Goal: Task Accomplishment & Management: Complete application form

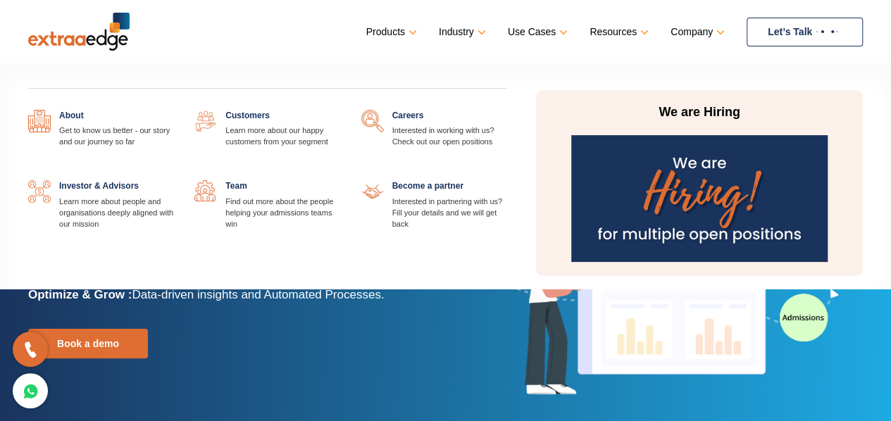
click at [507, 110] on link at bounding box center [507, 110] width 0 height 0
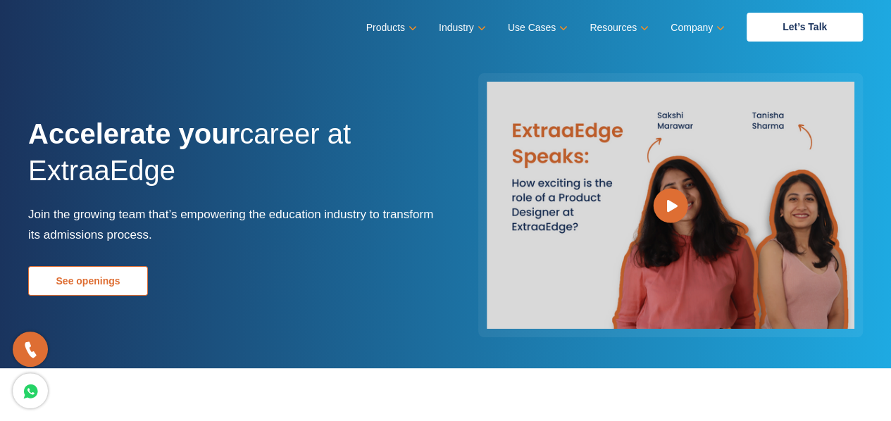
click at [96, 285] on link "See openings" at bounding box center [88, 281] width 120 height 30
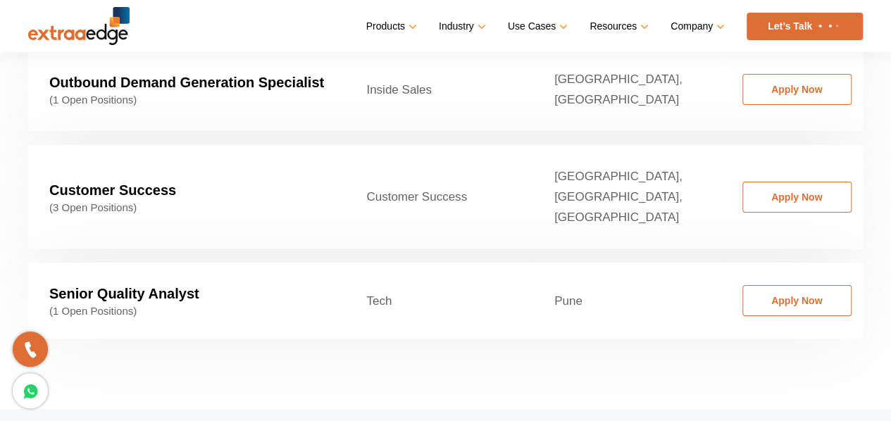
scroll to position [2368, 0]
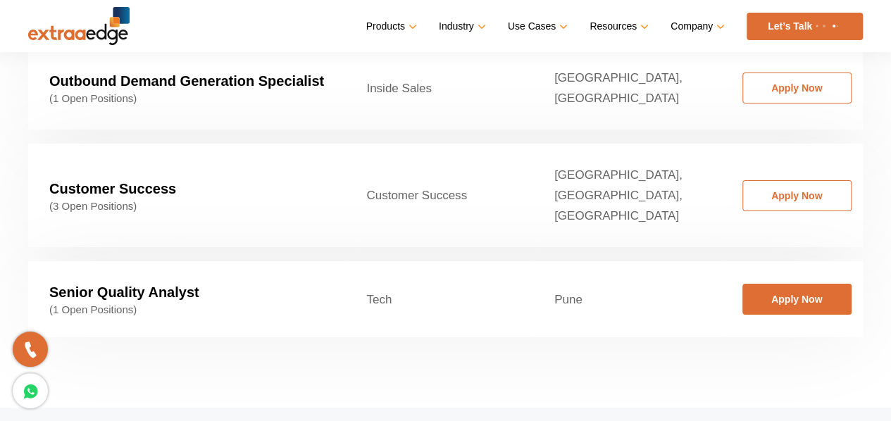
click at [778, 284] on link "Apply Now" at bounding box center [797, 299] width 109 height 31
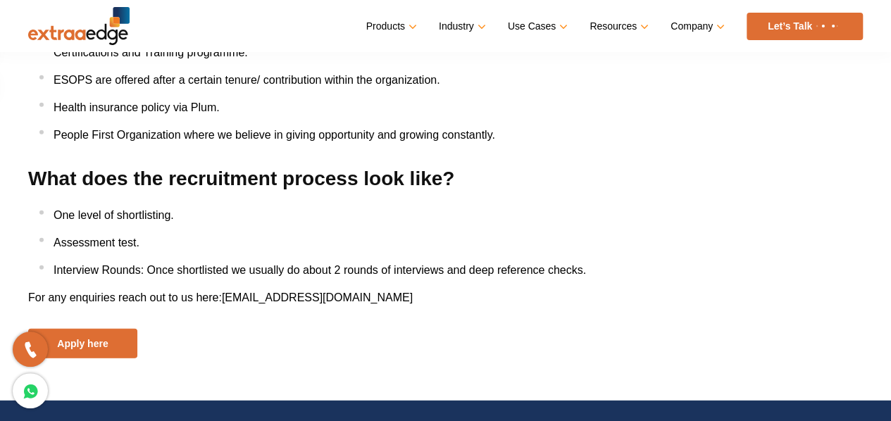
scroll to position [1737, 0]
